Goal: Information Seeking & Learning: Learn about a topic

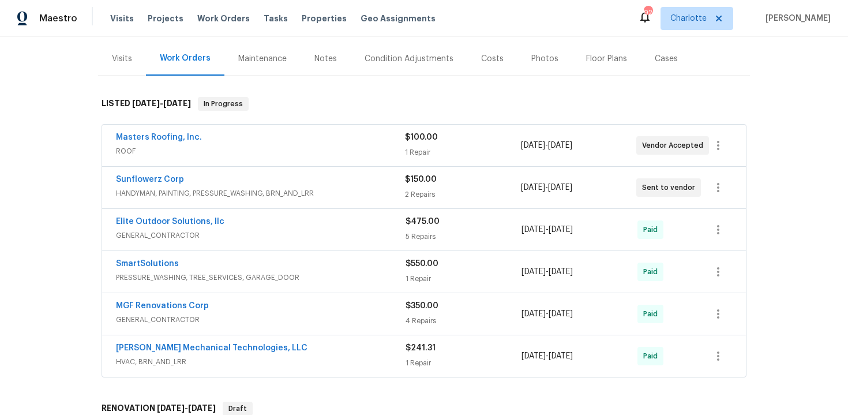
scroll to position [144, 0]
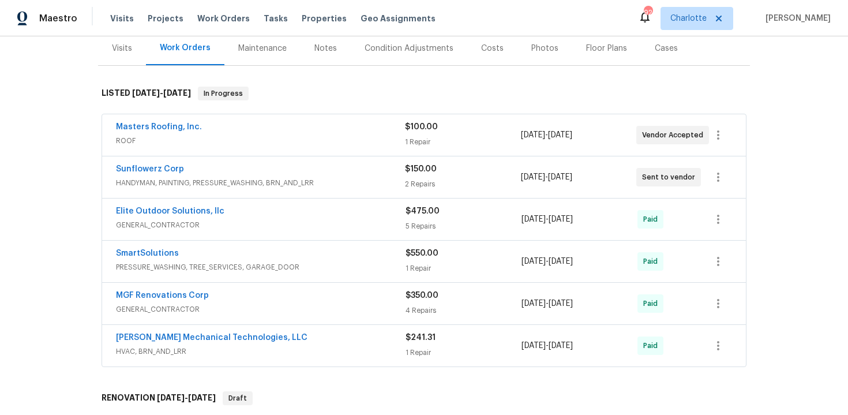
click at [271, 167] on div "Sunflowerz Corp" at bounding box center [260, 170] width 289 height 14
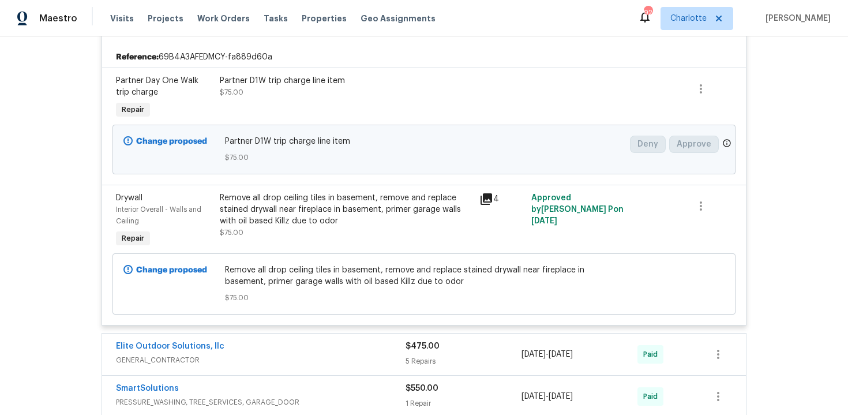
scroll to position [269, 0]
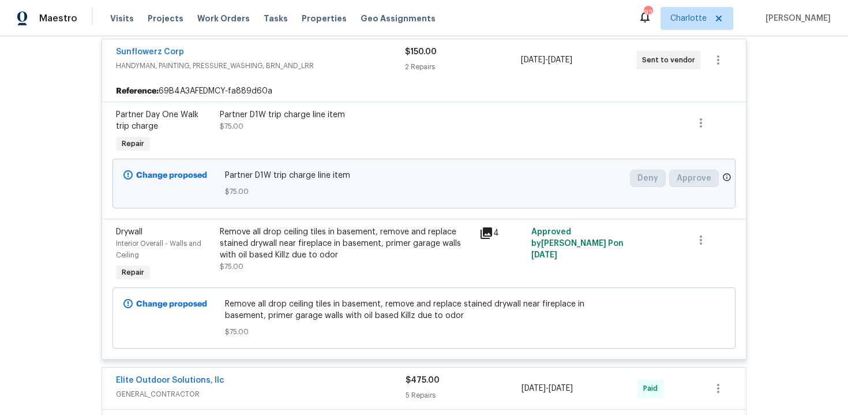
click at [376, 59] on div "Sunflowerz Corp" at bounding box center [260, 53] width 289 height 14
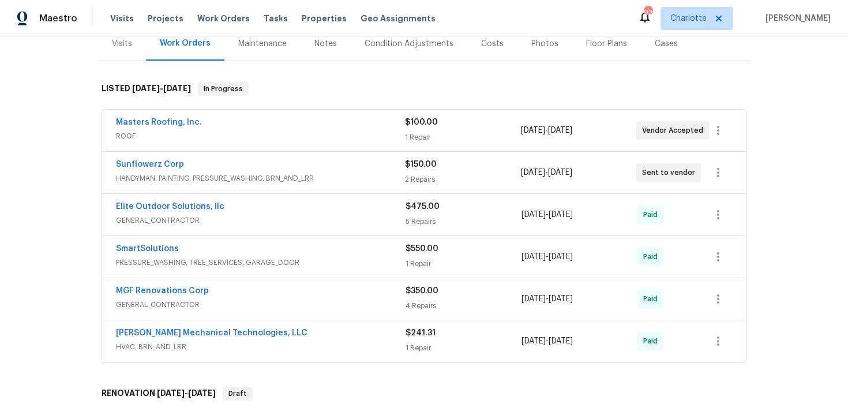
scroll to position [153, 0]
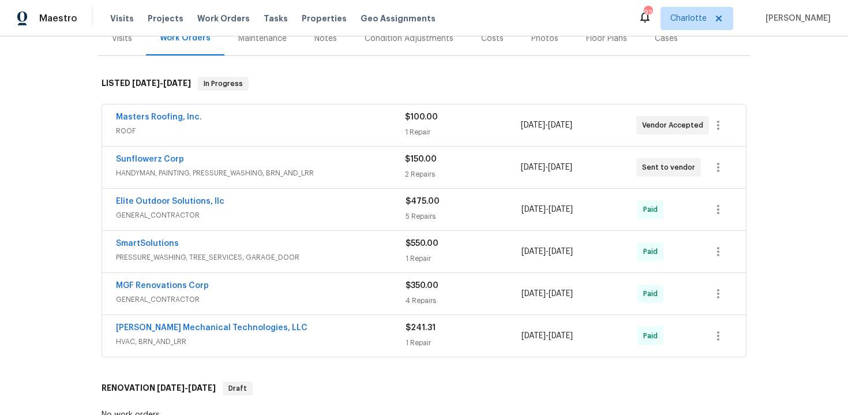
click at [369, 118] on div "Masters Roofing, Inc." at bounding box center [260, 118] width 289 height 14
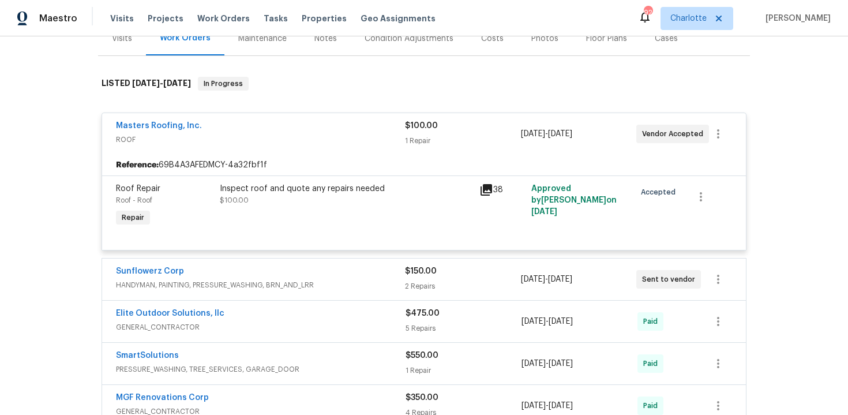
click at [365, 121] on div "Masters Roofing, Inc." at bounding box center [260, 127] width 289 height 14
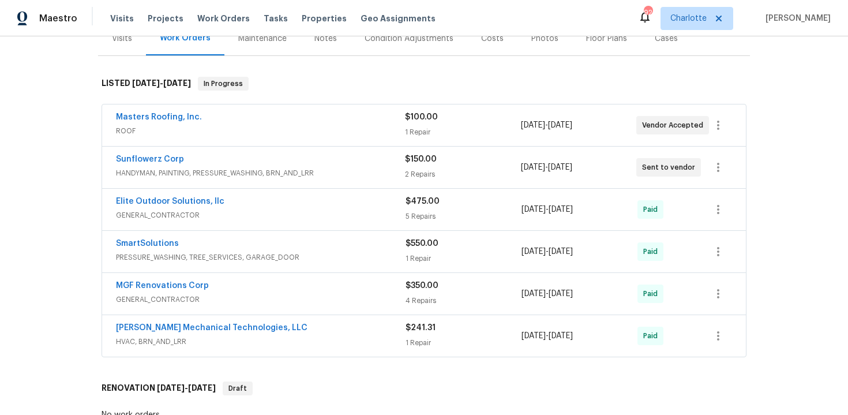
click at [365, 121] on div "Masters Roofing, Inc." at bounding box center [260, 118] width 289 height 14
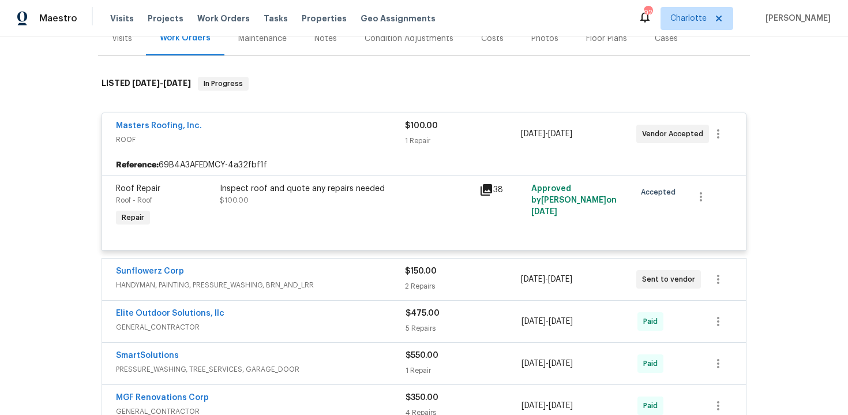
click at [365, 121] on div "Masters Roofing, Inc." at bounding box center [260, 127] width 289 height 14
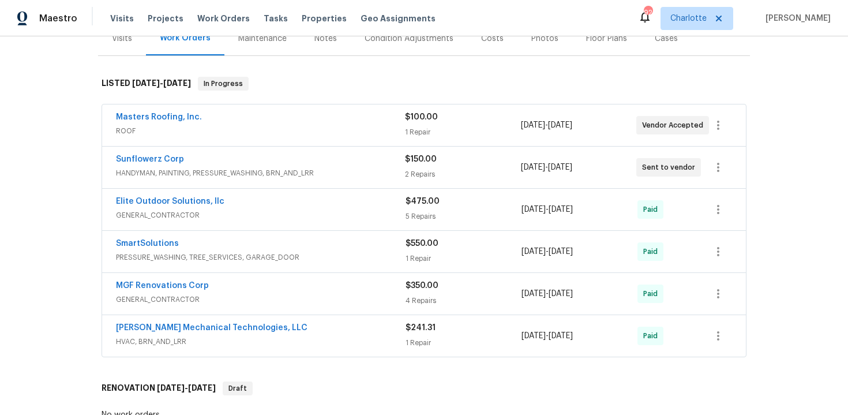
click at [373, 154] on div "Sunflowerz Corp" at bounding box center [260, 160] width 289 height 14
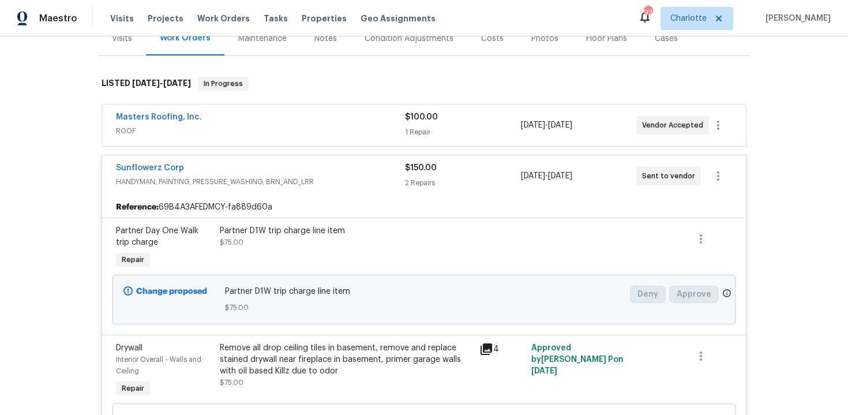
click at [363, 166] on div "Sunflowerz Corp" at bounding box center [260, 169] width 289 height 14
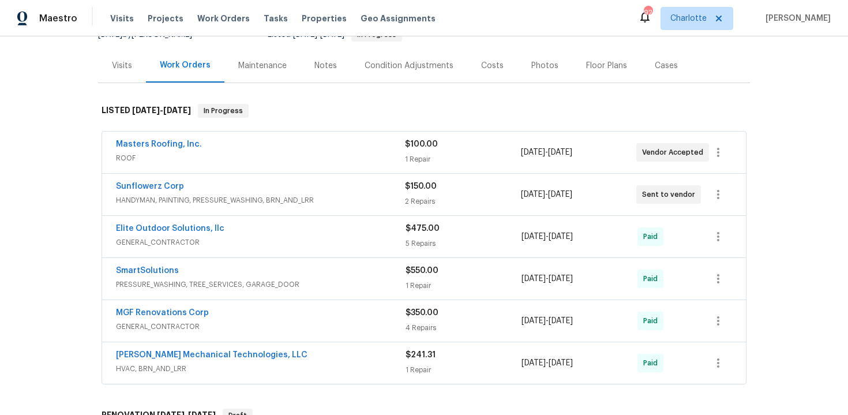
scroll to position [117, 0]
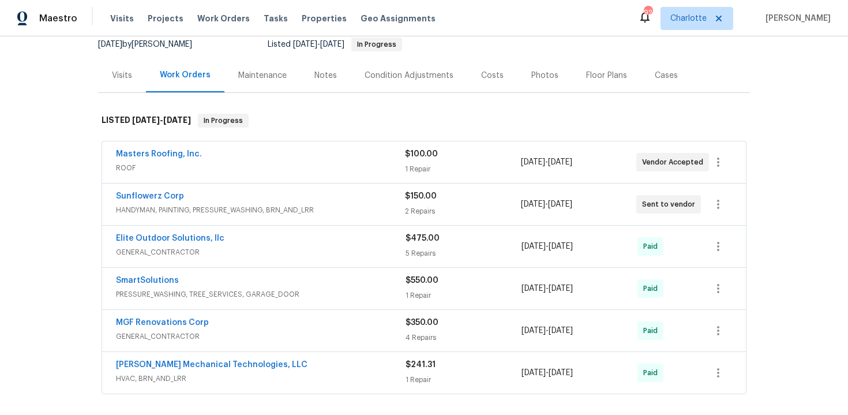
click at [312, 190] on div "Sunflowerz Corp HANDYMAN, PAINTING, PRESSURE_WASHING, BRN_AND_LRR $150.00 2 Rep…" at bounding box center [424, 204] width 644 height 42
click at [326, 193] on div "Sunflowerz Corp" at bounding box center [260, 197] width 289 height 14
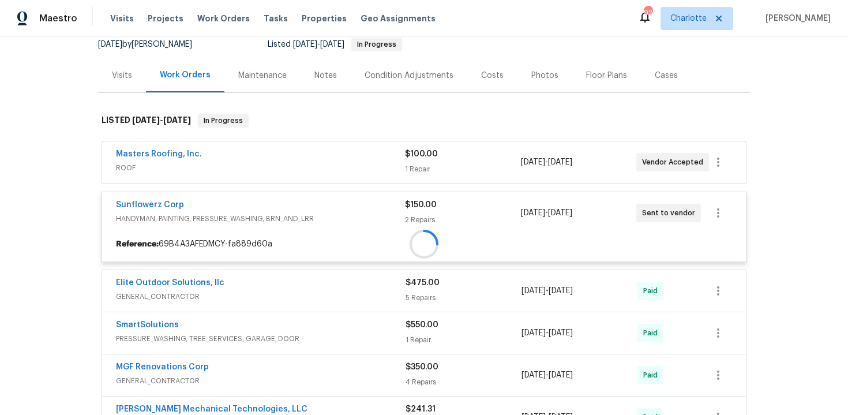
click at [326, 193] on div "Sunflowerz Corp HANDYMAN, PAINTING, PRESSURE_WASHING, BRN_AND_LRR $150.00 2 Rep…" at bounding box center [424, 213] width 644 height 42
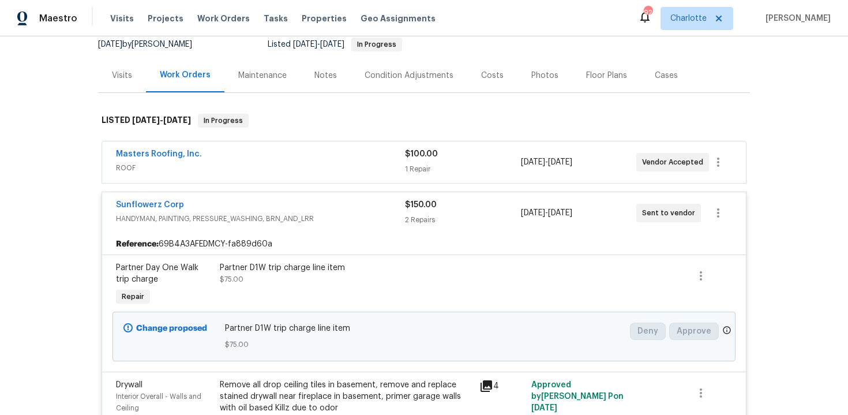
click at [322, 206] on div "Sunflowerz Corp" at bounding box center [260, 206] width 289 height 14
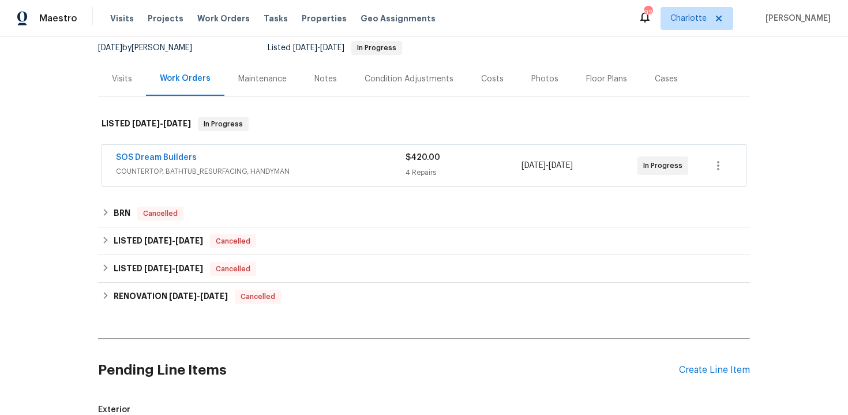
scroll to position [121, 0]
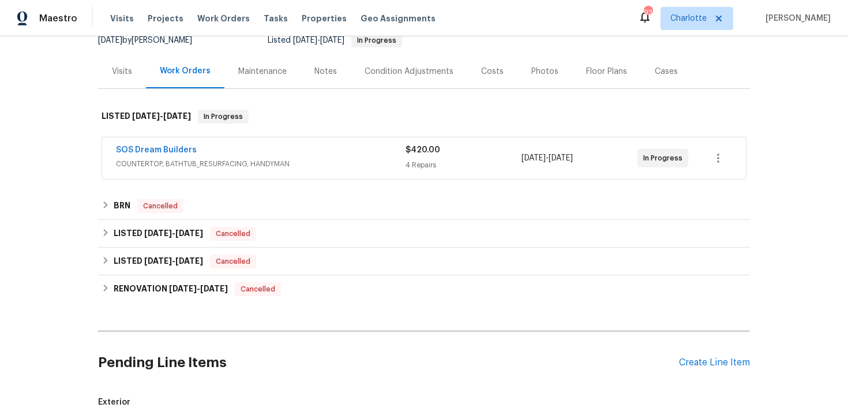
click at [340, 152] on div "SOS Dream Builders" at bounding box center [261, 151] width 290 height 14
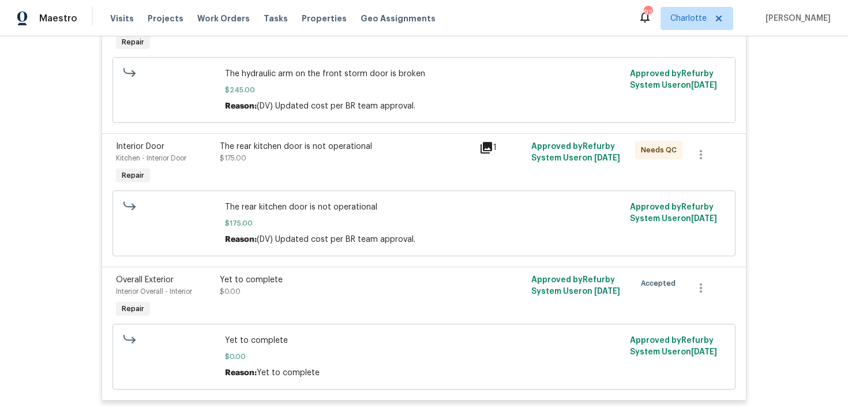
scroll to position [473, 0]
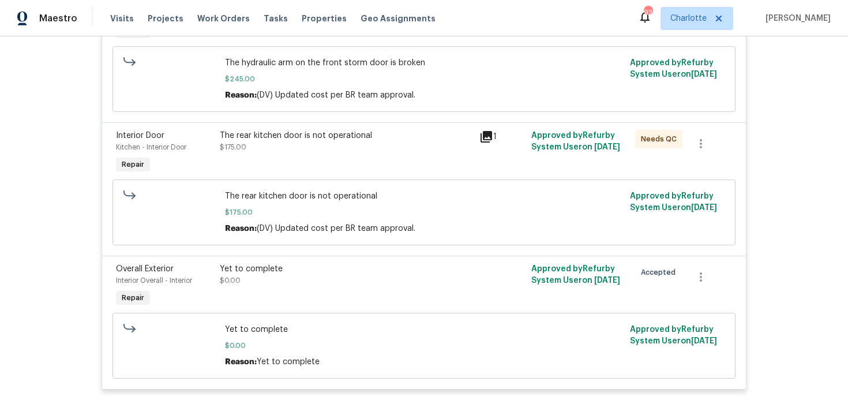
click at [492, 144] on icon at bounding box center [486, 137] width 14 height 14
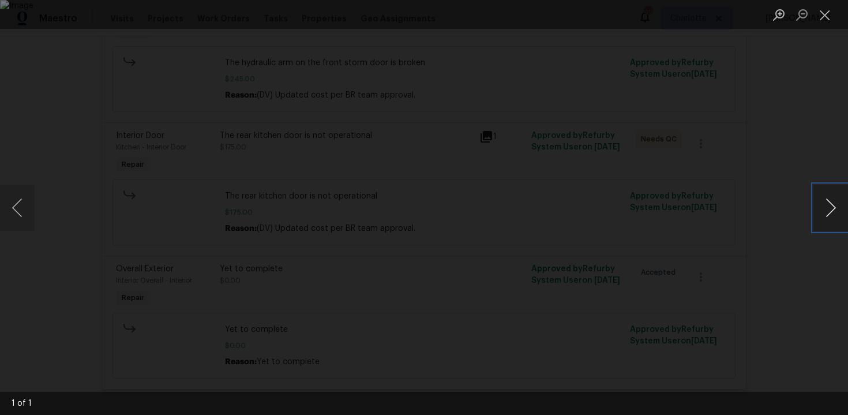
click at [824, 207] on button "Next image" at bounding box center [830, 208] width 35 height 46
click at [825, 16] on button "Close lightbox" at bounding box center [824, 15] width 23 height 20
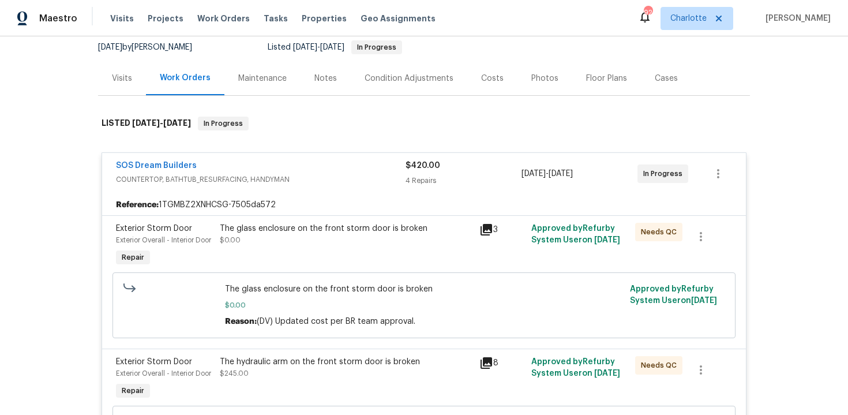
scroll to position [99, 0]
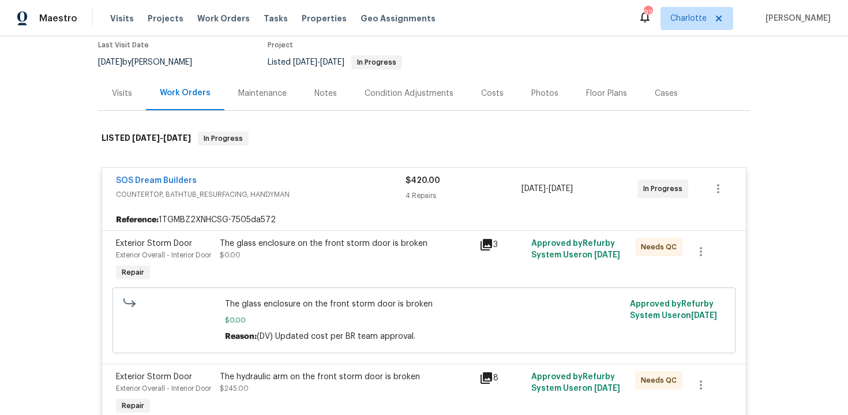
click at [329, 182] on div "SOS Dream Builders" at bounding box center [261, 182] width 290 height 14
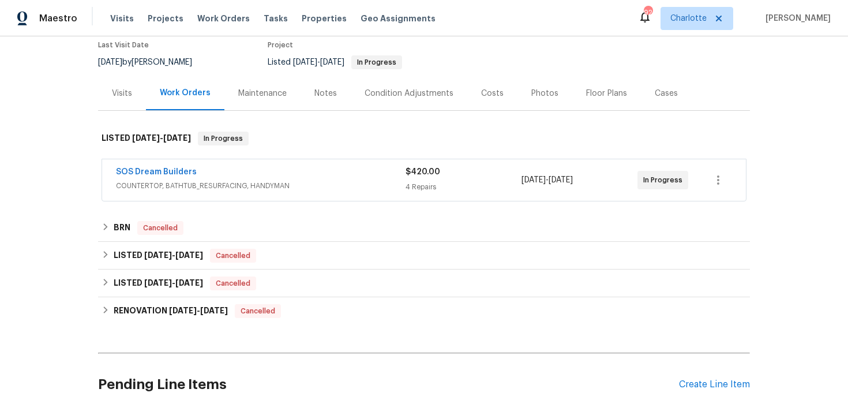
click at [480, 180] on div "$420.00 4 Repairs" at bounding box center [463, 180] width 116 height 28
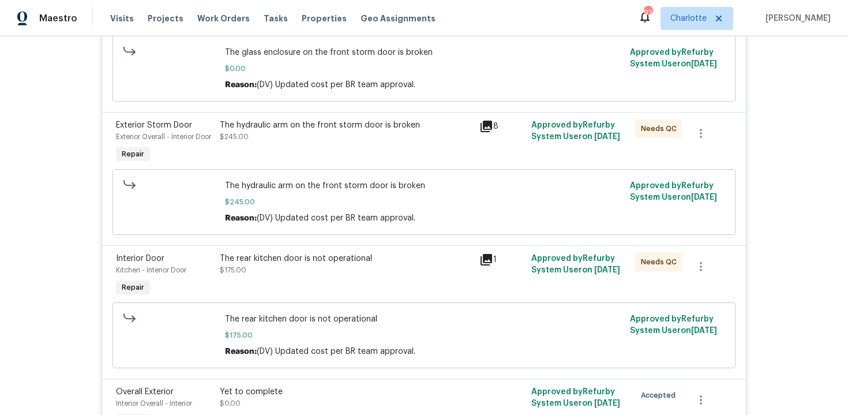
scroll to position [418, 0]
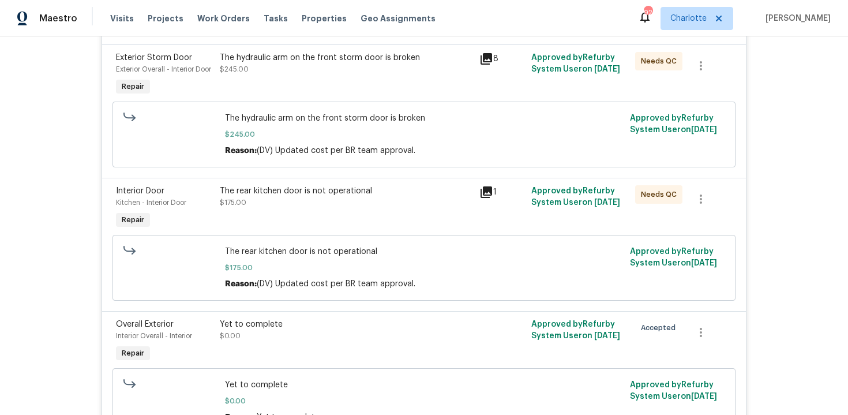
click at [487, 198] on icon at bounding box center [486, 192] width 12 height 12
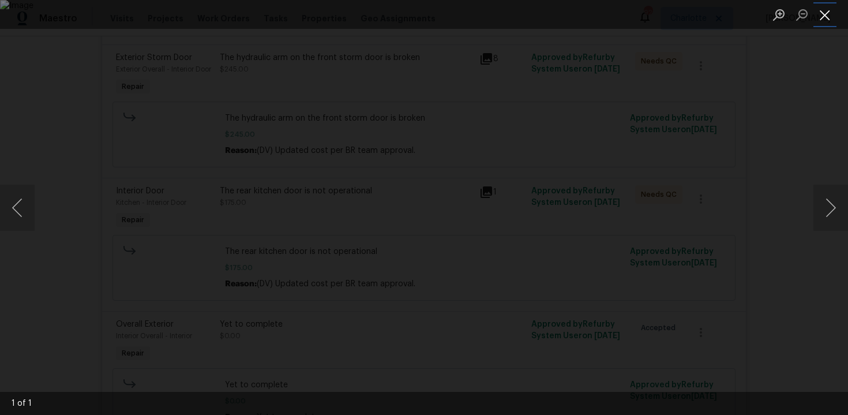
click at [827, 23] on button "Close lightbox" at bounding box center [824, 15] width 23 height 20
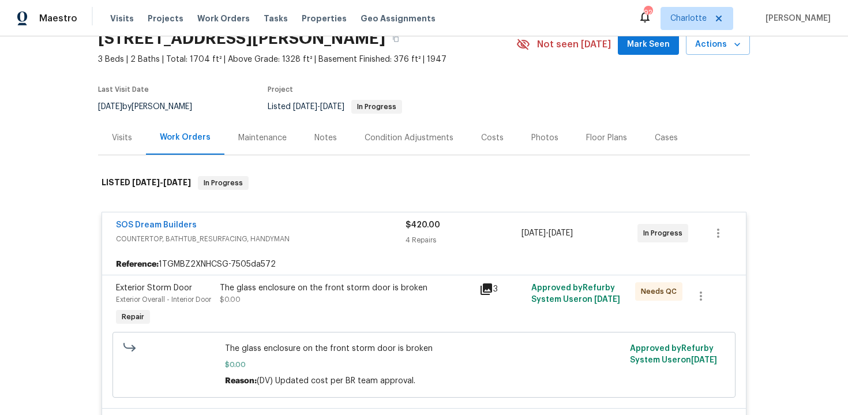
scroll to position [44, 0]
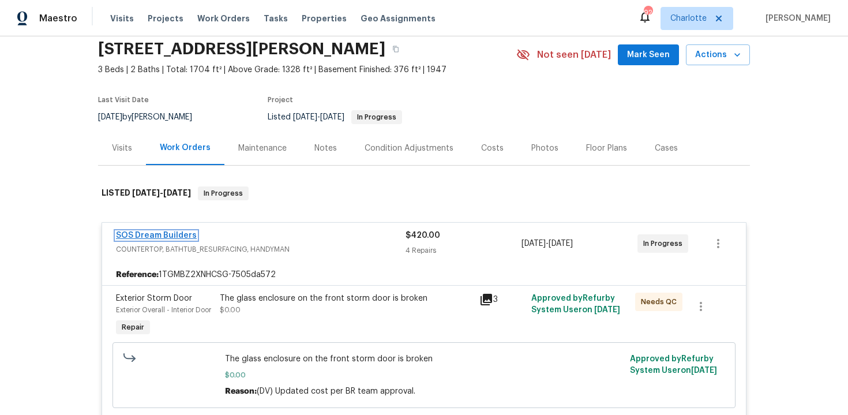
click at [151, 233] on link "SOS Dream Builders" at bounding box center [156, 235] width 81 height 8
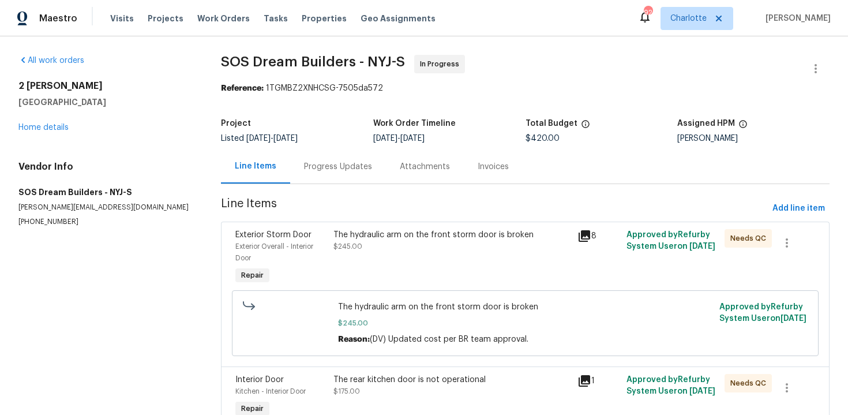
click at [330, 173] on div "Progress Updates" at bounding box center [338, 166] width 96 height 34
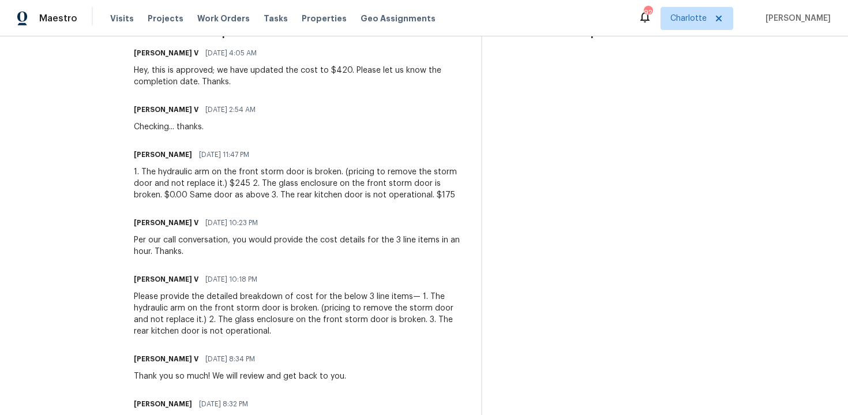
scroll to position [364, 0]
click at [374, 200] on div "1. The hydraulic arm on the front storm door is broken. (pricing to remove the …" at bounding box center [300, 184] width 333 height 35
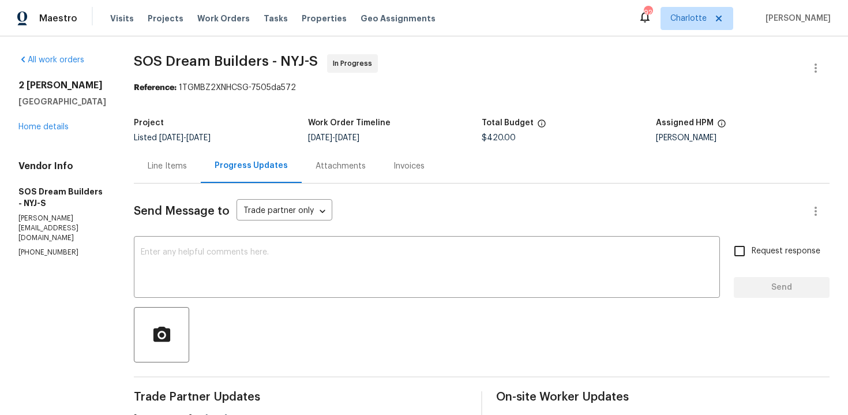
scroll to position [0, 0]
